Goal: Task Accomplishment & Management: Manage account settings

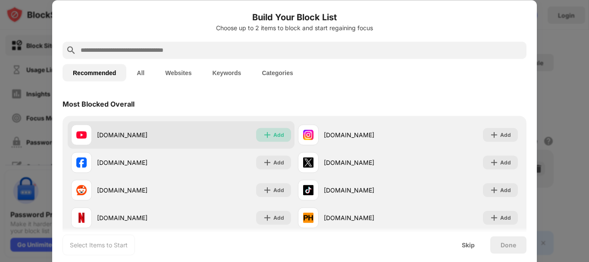
click at [273, 138] on div "Add" at bounding box center [278, 134] width 11 height 9
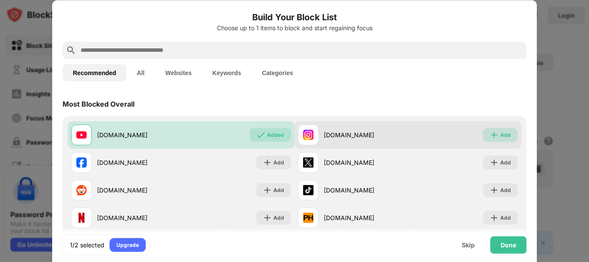
click at [493, 134] on div "Add" at bounding box center [500, 135] width 35 height 14
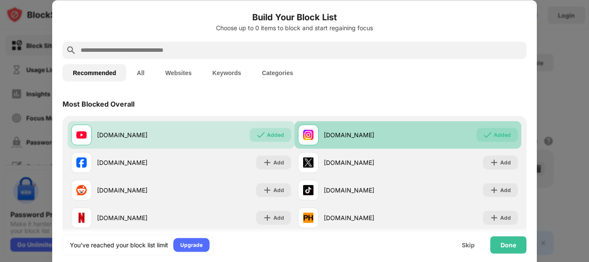
click at [494, 134] on div "Added" at bounding box center [502, 134] width 17 height 9
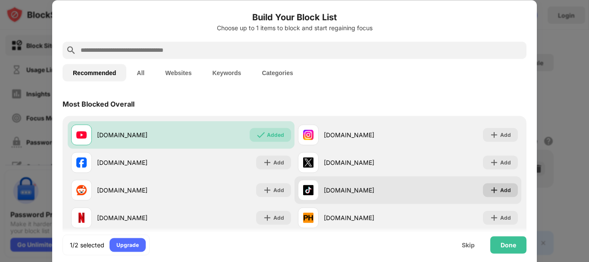
click at [500, 192] on div "Add" at bounding box center [505, 189] width 11 height 9
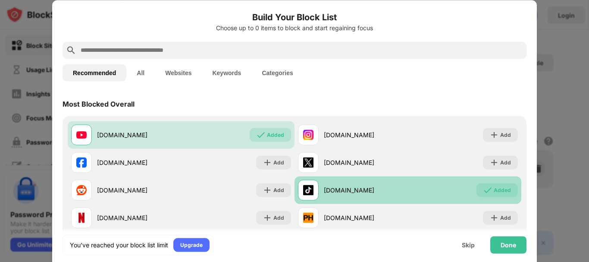
click at [498, 192] on div "Added" at bounding box center [502, 189] width 17 height 9
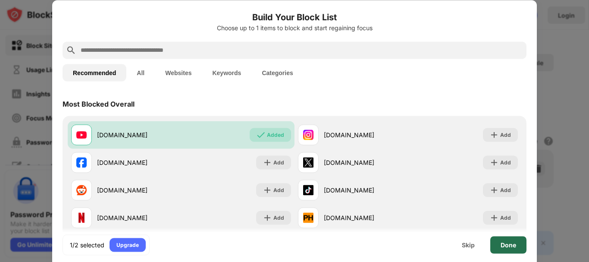
click at [505, 249] on div "Done" at bounding box center [508, 244] width 36 height 17
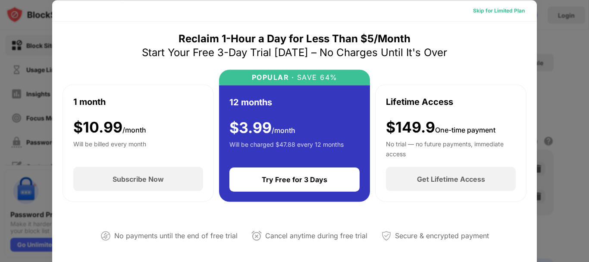
click at [484, 10] on div "Skip for Limited Plan" at bounding box center [499, 10] width 52 height 9
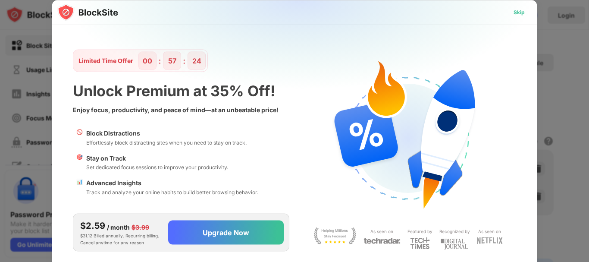
click at [517, 10] on div "Skip" at bounding box center [519, 12] width 11 height 9
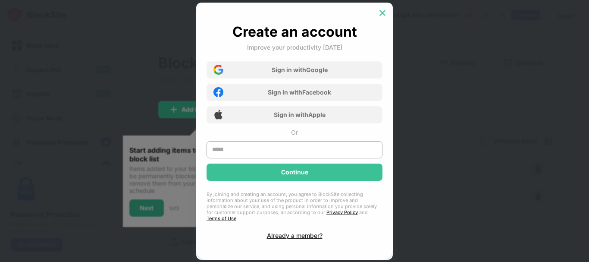
click at [379, 15] on img at bounding box center [382, 13] width 9 height 9
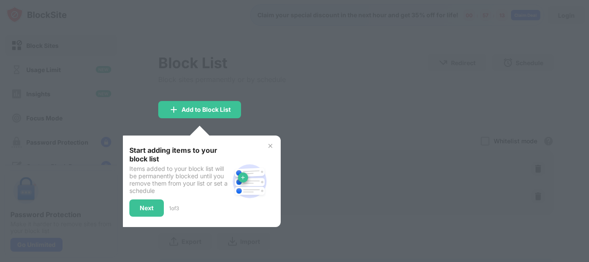
click at [311, 79] on div at bounding box center [294, 131] width 589 height 262
click at [196, 107] on div "Add to Block List" at bounding box center [206, 109] width 49 height 7
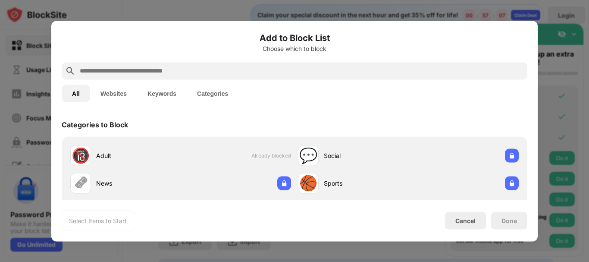
click at [113, 91] on button "Websites" at bounding box center [113, 93] width 47 height 17
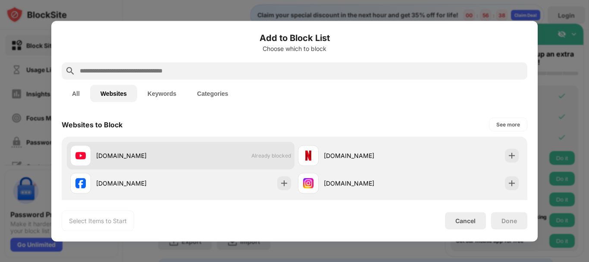
click at [251, 152] on span "Already blocked" at bounding box center [271, 155] width 40 height 6
click at [148, 160] on div "youtube.com" at bounding box center [138, 155] width 85 height 9
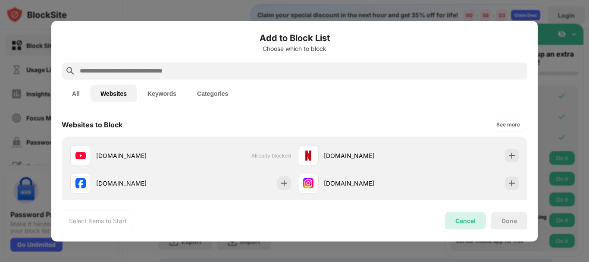
click at [458, 219] on div "Cancel" at bounding box center [465, 220] width 20 height 7
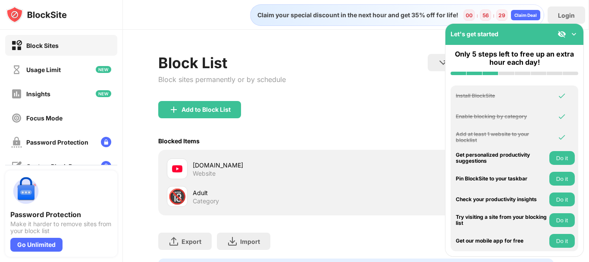
click at [574, 35] on img at bounding box center [574, 34] width 9 height 9
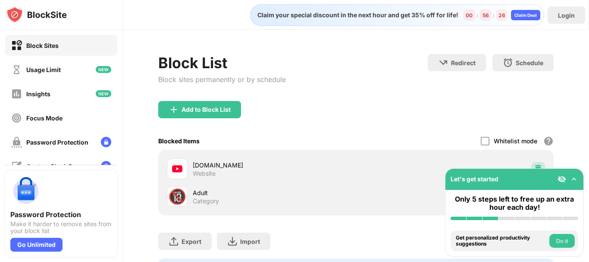
click at [534, 165] on img at bounding box center [538, 168] width 9 height 9
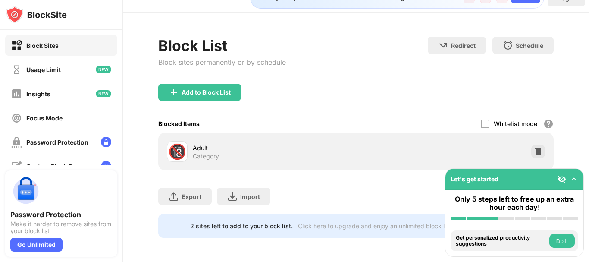
scroll to position [24, 0]
click at [221, 89] on div "Add to Block List" at bounding box center [206, 92] width 49 height 7
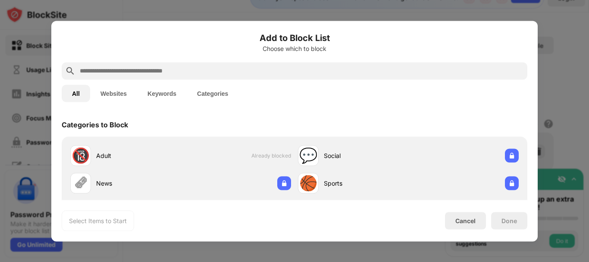
click at [118, 95] on button "Websites" at bounding box center [113, 93] width 47 height 17
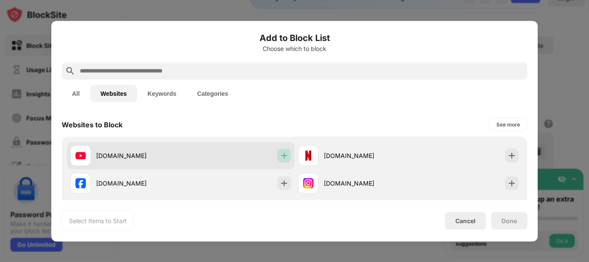
click at [277, 156] on div at bounding box center [284, 155] width 14 height 14
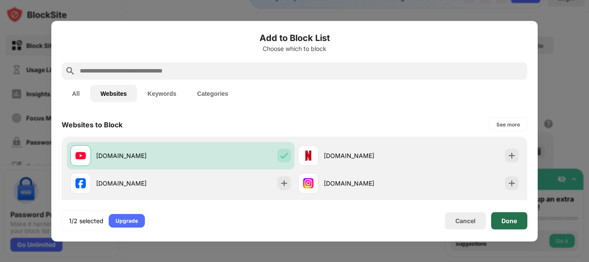
click at [515, 221] on div "Done" at bounding box center [510, 220] width 16 height 7
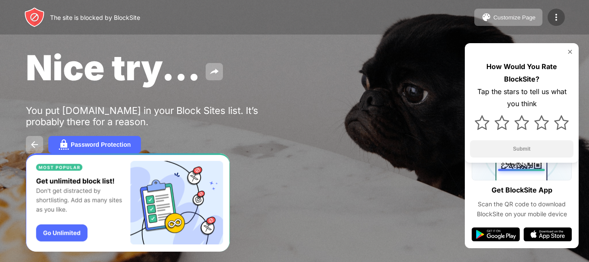
click at [556, 17] on img at bounding box center [556, 17] width 10 height 10
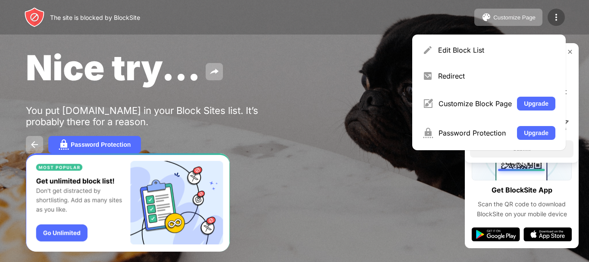
click at [556, 17] on img at bounding box center [556, 17] width 10 height 10
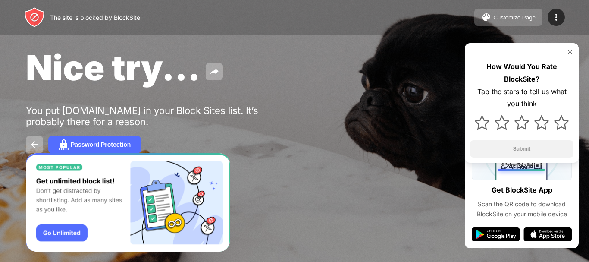
click at [513, 18] on div "Customize Page" at bounding box center [514, 17] width 42 height 6
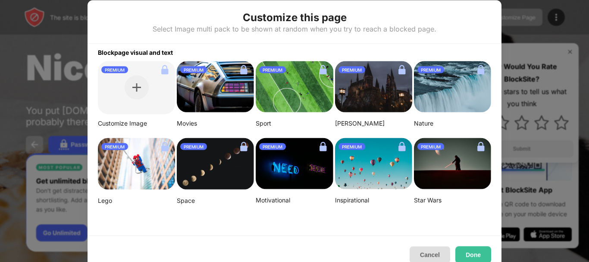
click at [438, 252] on button "Cancel" at bounding box center [430, 254] width 41 height 17
